Goal: Information Seeking & Learning: Check status

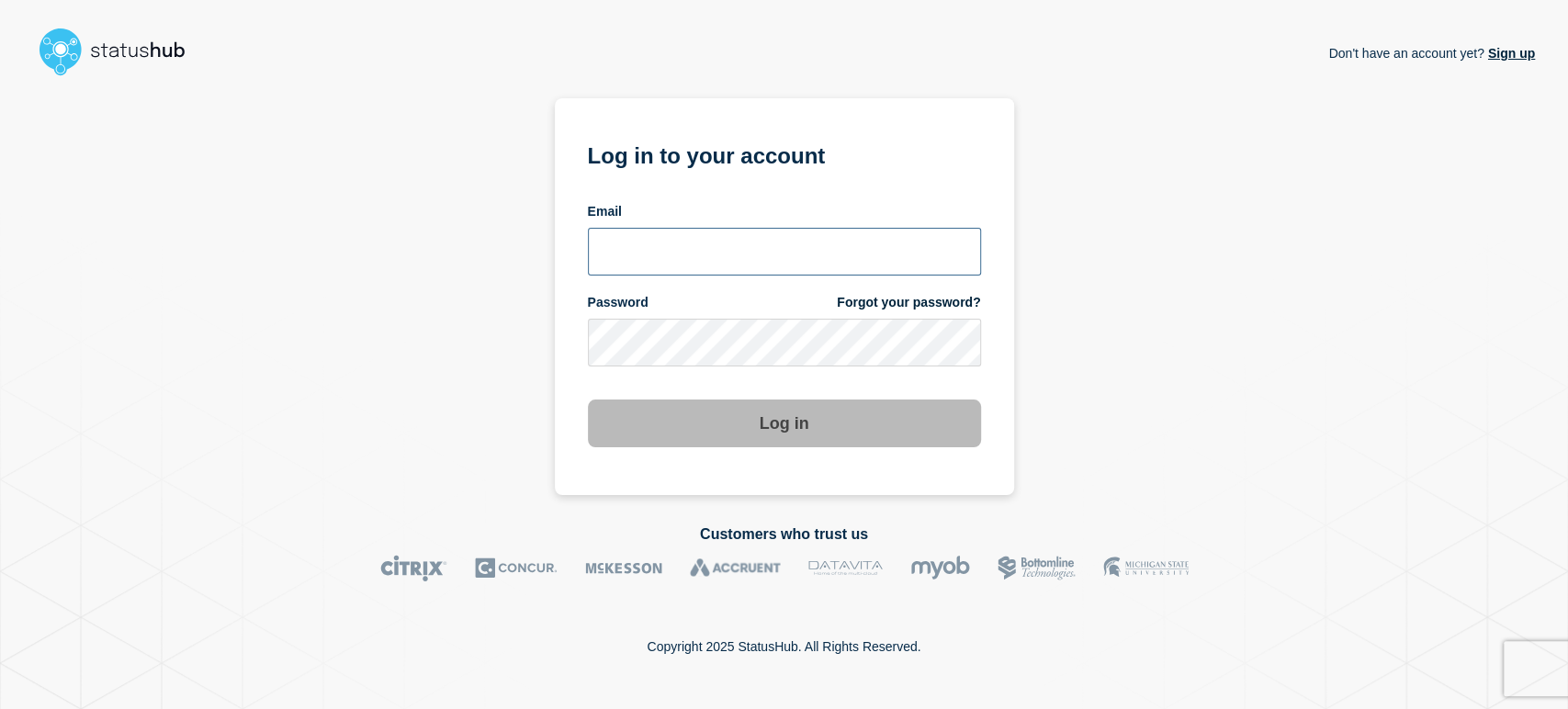
click at [672, 255] on input "email input" at bounding box center [784, 252] width 393 height 48
type input "[PERSON_NAME][EMAIL_ADDRESS][PERSON_NAME][DOMAIN_NAME]"
click at [588, 399] on button "Log in" at bounding box center [784, 424] width 393 height 48
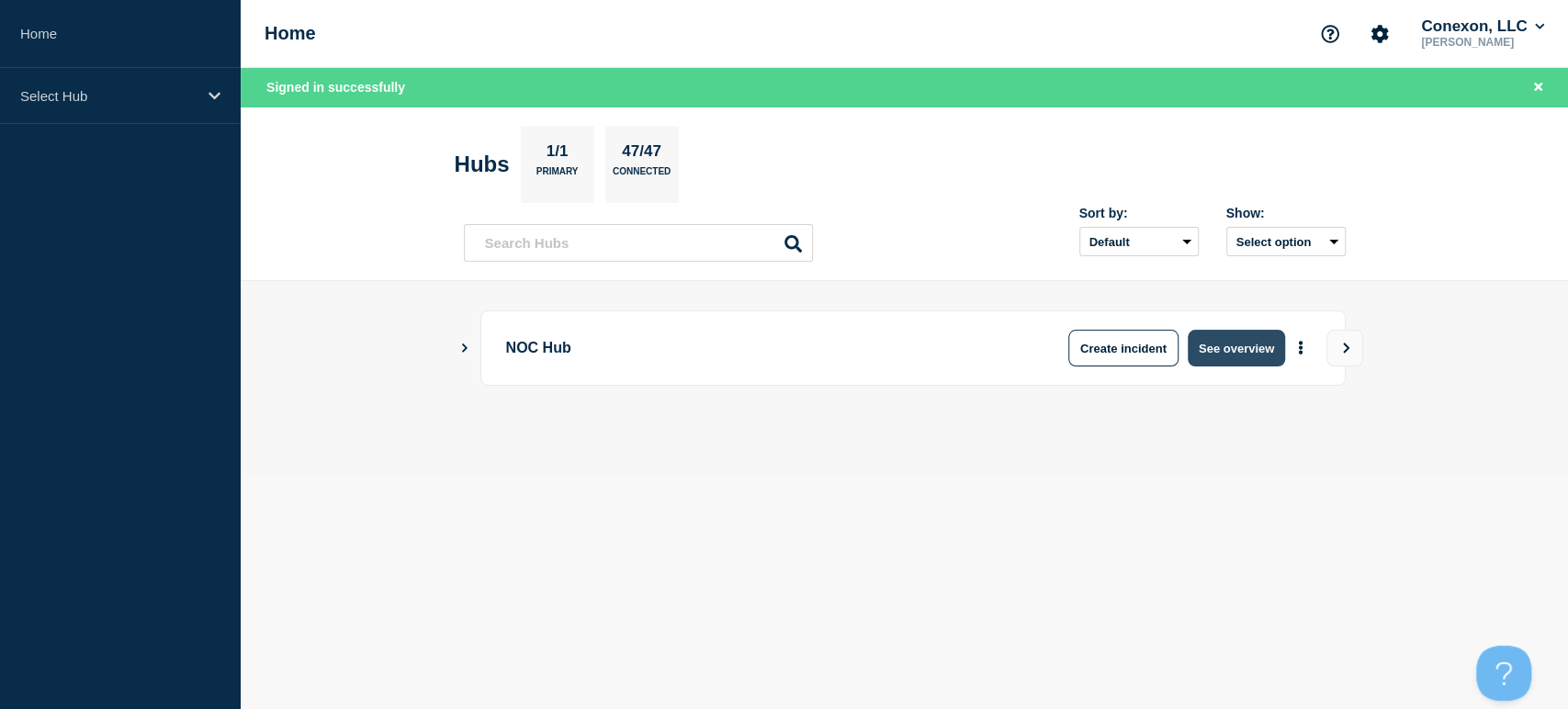
click at [1227, 340] on button "See overview" at bounding box center [1236, 348] width 97 height 37
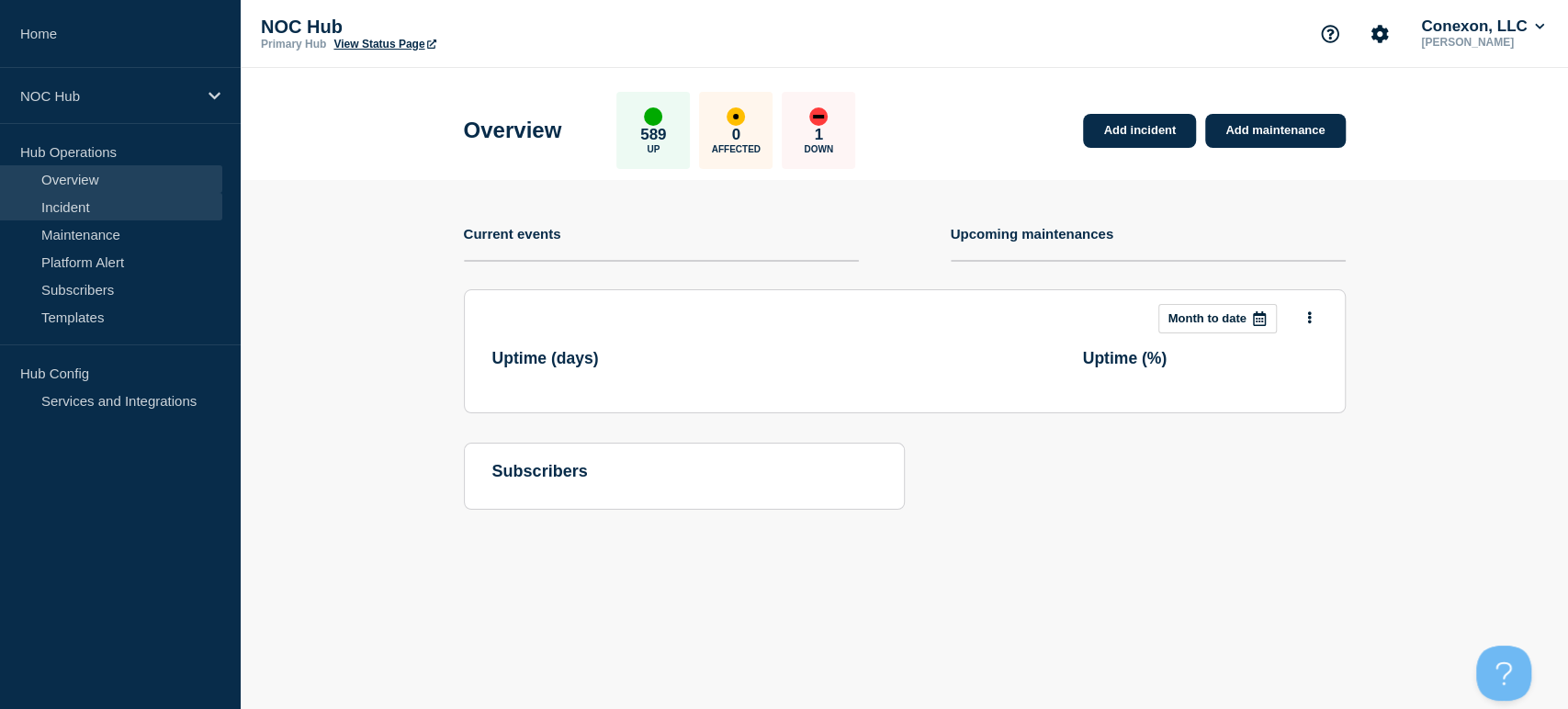
click at [58, 214] on link "Incident" at bounding box center [111, 207] width 222 height 28
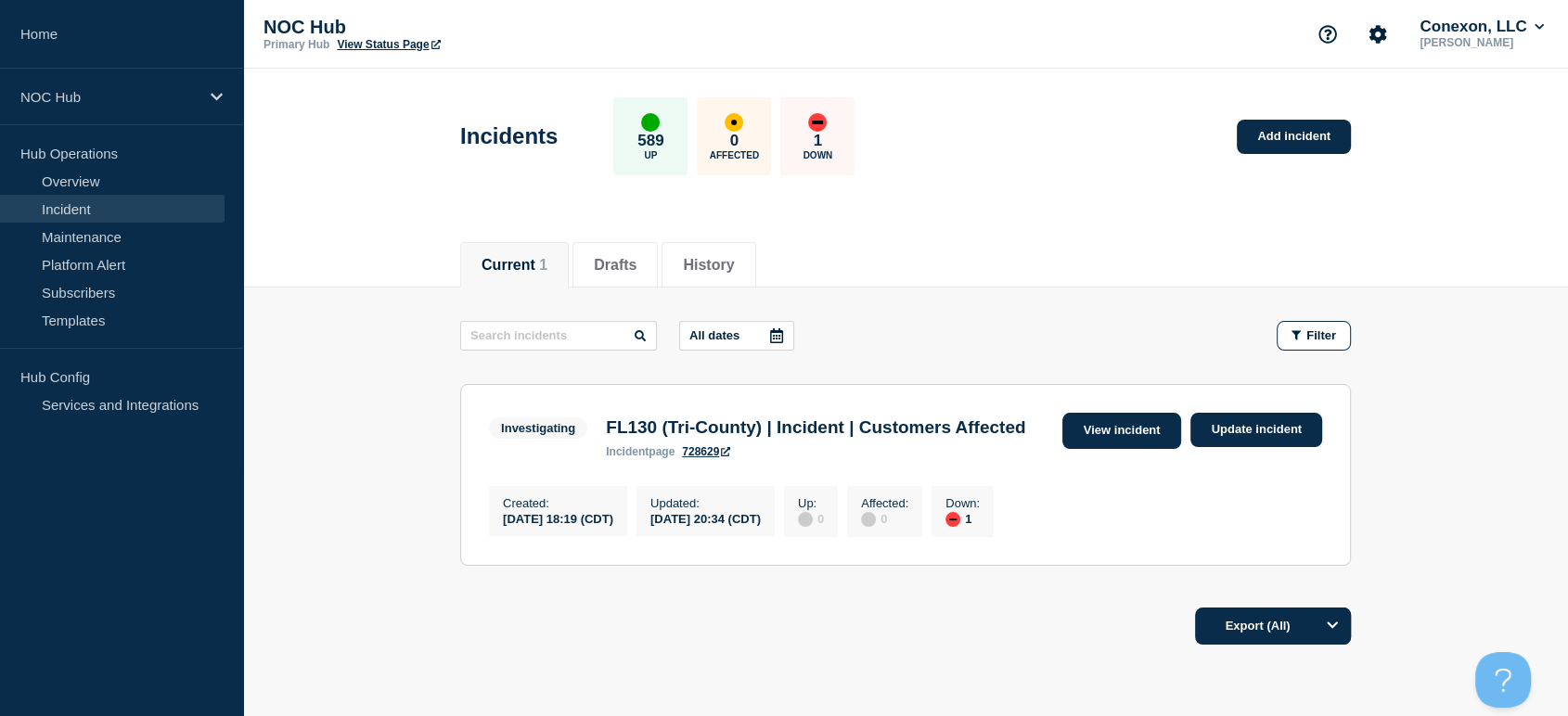
click at [1106, 432] on link "View incident" at bounding box center [1122, 431] width 120 height 37
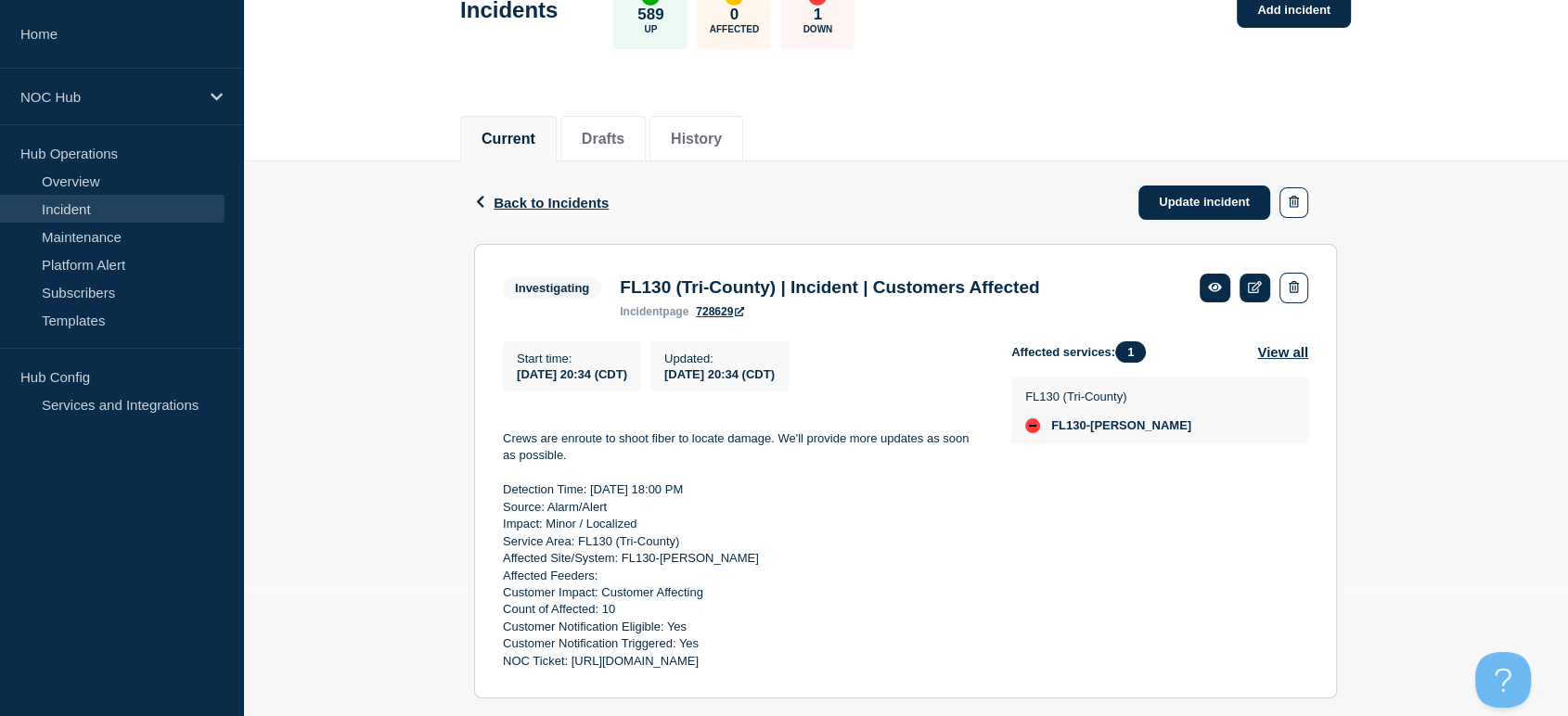
scroll to position [309, 0]
